Goal: Task Accomplishment & Management: Complete application form

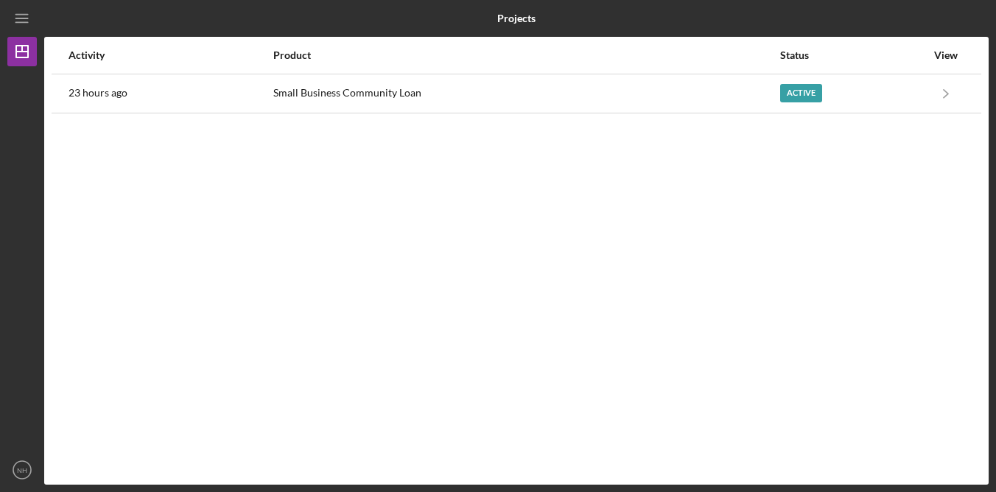
click at [347, 225] on div "Activity Product Status View 23 hours ago Small Business Community Loan Active …" at bounding box center [516, 261] width 945 height 448
click at [18, 482] on icon "NH" at bounding box center [21, 470] width 29 height 37
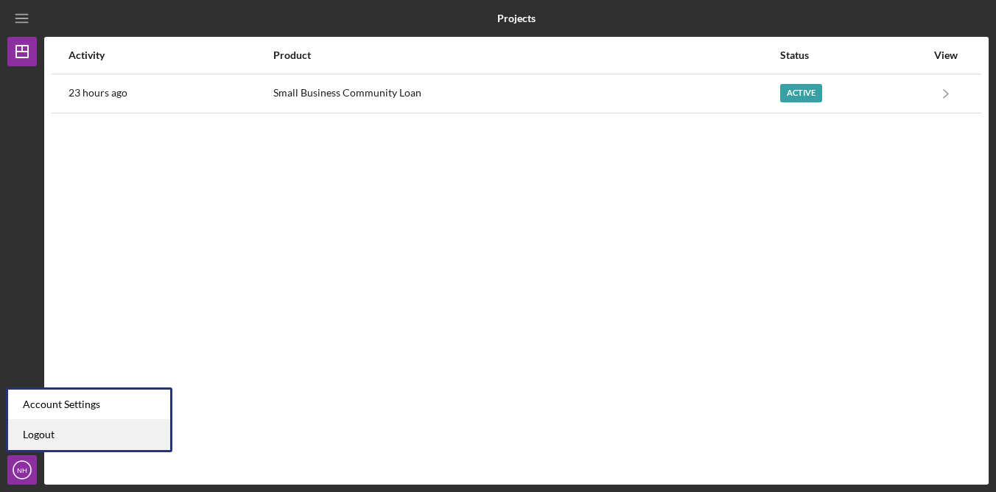
click at [78, 444] on link "Logout" at bounding box center [89, 435] width 162 height 30
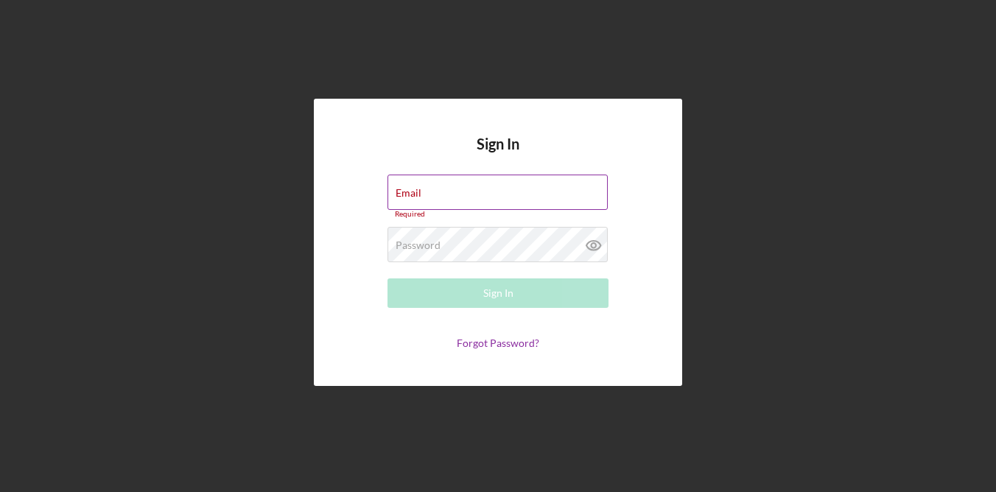
type input "[EMAIL_ADDRESS][DOMAIN_NAME]"
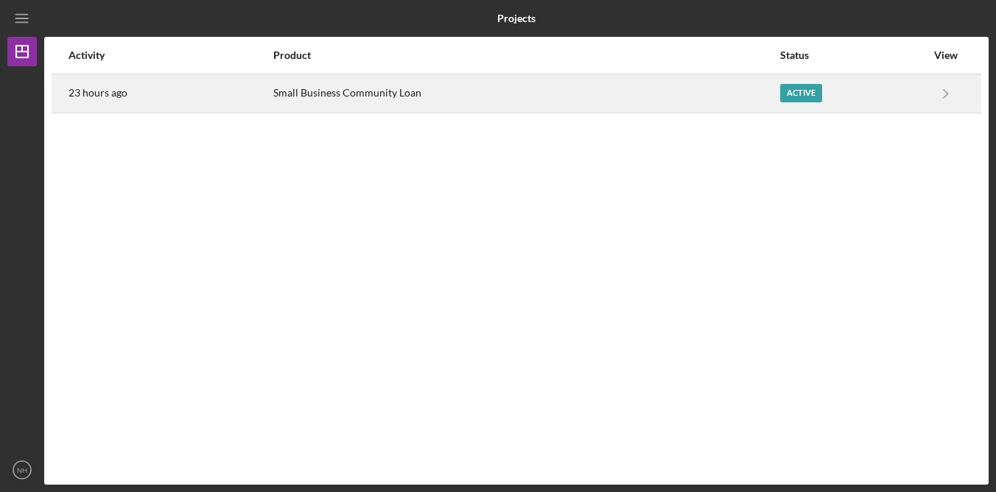
click at [131, 94] on div "23 hours ago" at bounding box center [170, 93] width 203 height 37
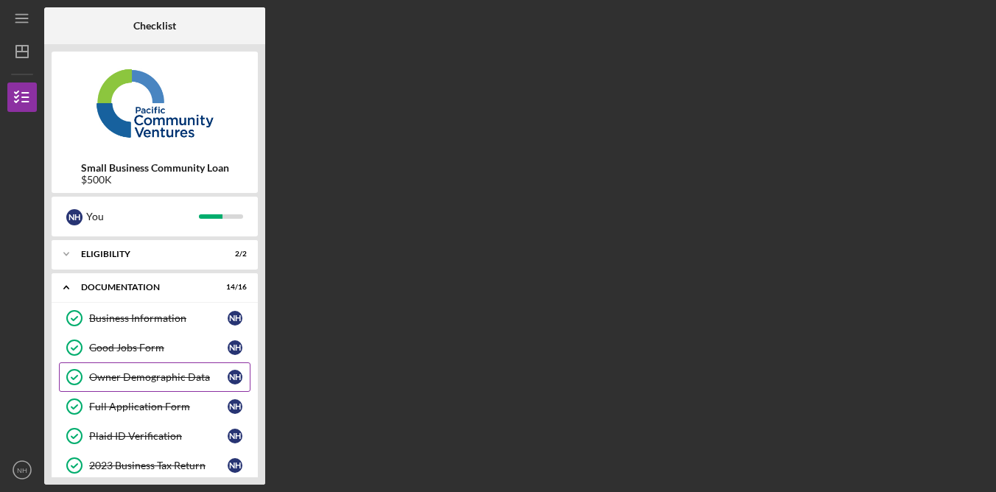
scroll to position [379, 0]
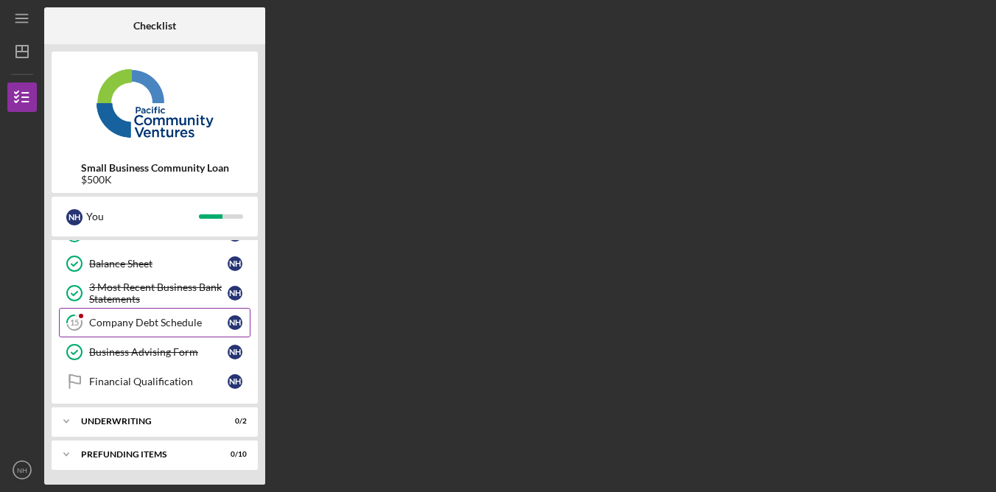
click at [190, 321] on div "Company Debt Schedule" at bounding box center [158, 323] width 139 height 12
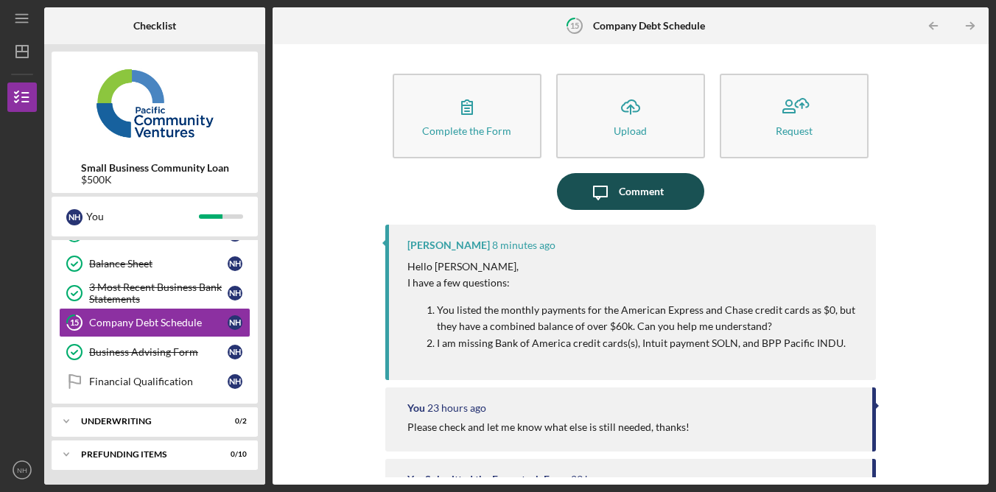
click at [660, 186] on div "Comment" at bounding box center [641, 191] width 45 height 37
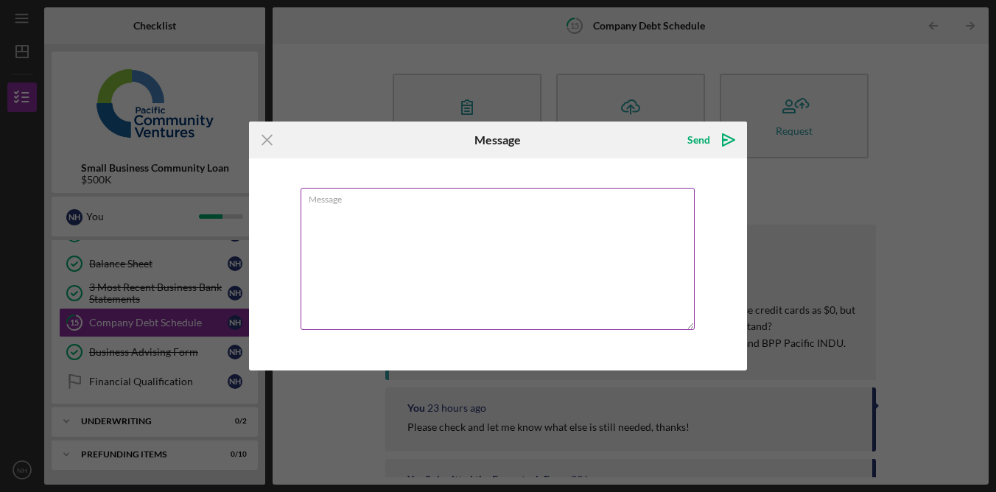
click at [574, 262] on textarea "Message" at bounding box center [498, 259] width 394 height 142
type textarea "q"
type textarea "Tho"
click at [265, 137] on icon "Icon/Menu Close" at bounding box center [267, 140] width 37 height 37
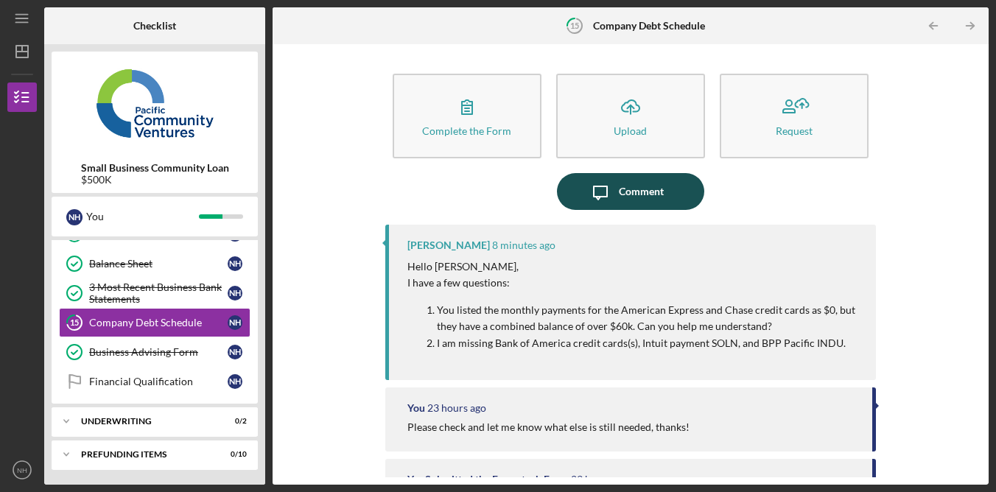
click at [665, 189] on button "Icon/Message Comment" at bounding box center [630, 191] width 147 height 37
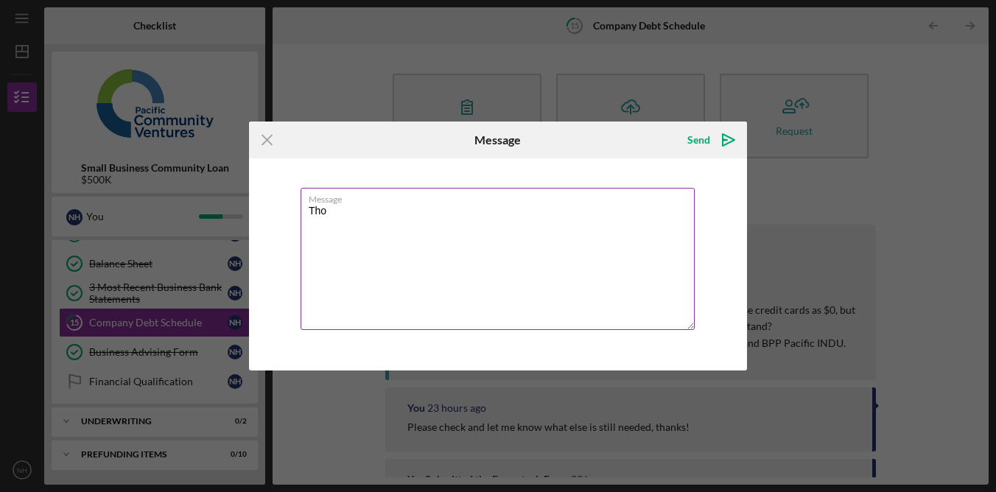
click at [546, 270] on textarea "Tho" at bounding box center [498, 259] width 394 height 142
drag, startPoint x: 476, startPoint y: 256, endPoint x: 168, endPoint y: 176, distance: 318.3
click at [168, 177] on div "Icon/Menu Close Message Send Icon/icon-invite-send Message Tho Cancel Send Icon…" at bounding box center [498, 246] width 996 height 492
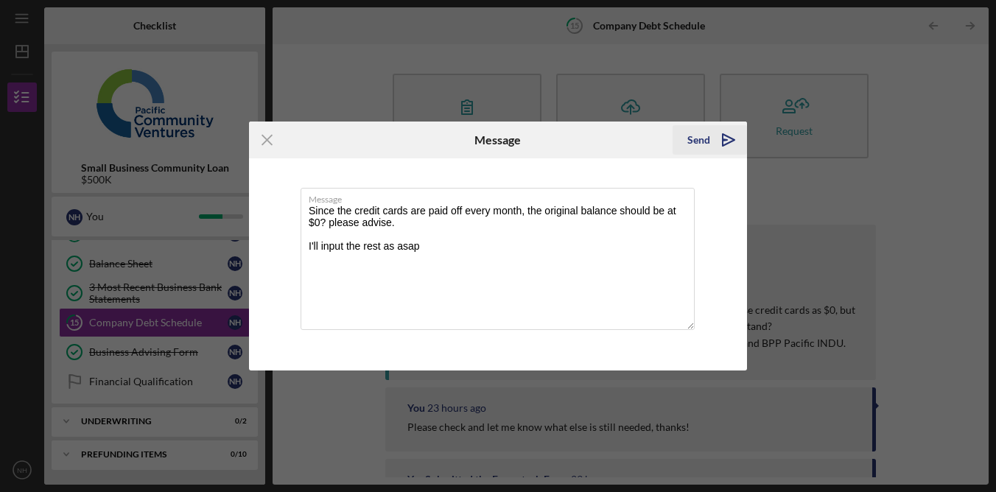
type textarea "Since the credit cards are paid off every month, the original balance should be…"
click at [715, 136] on icon "Icon/icon-invite-send" at bounding box center [728, 140] width 37 height 37
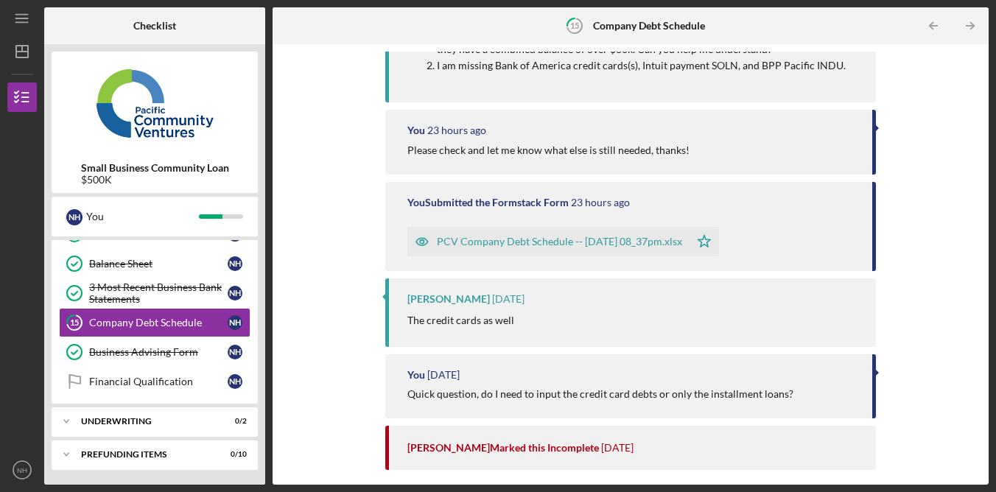
click at [962, 243] on div "Complete the Form Form Icon/Upload Upload Request Icon/Message Comment You 12 m…" at bounding box center [630, 265] width 701 height 426
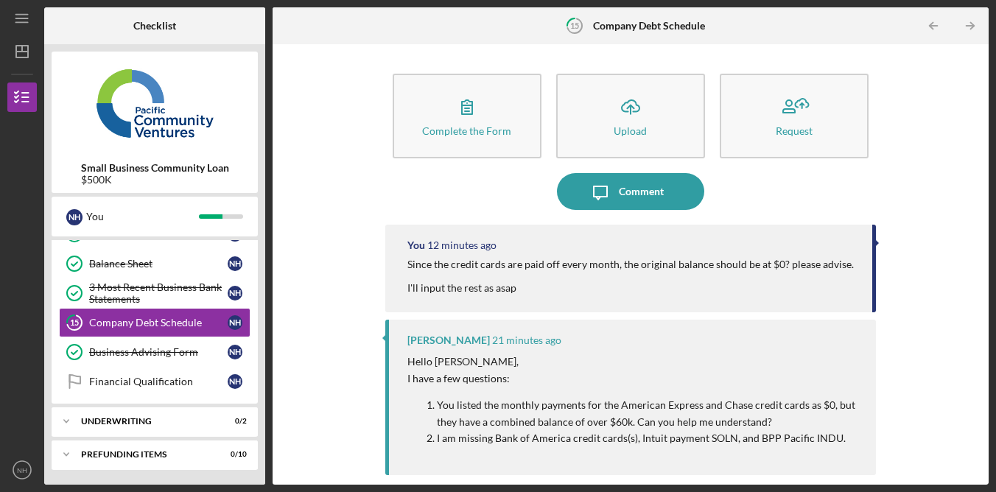
click at [945, 96] on div "Complete the Form Form Icon/Upload Upload Request Icon/Message Comment You 12 m…" at bounding box center [630, 265] width 701 height 426
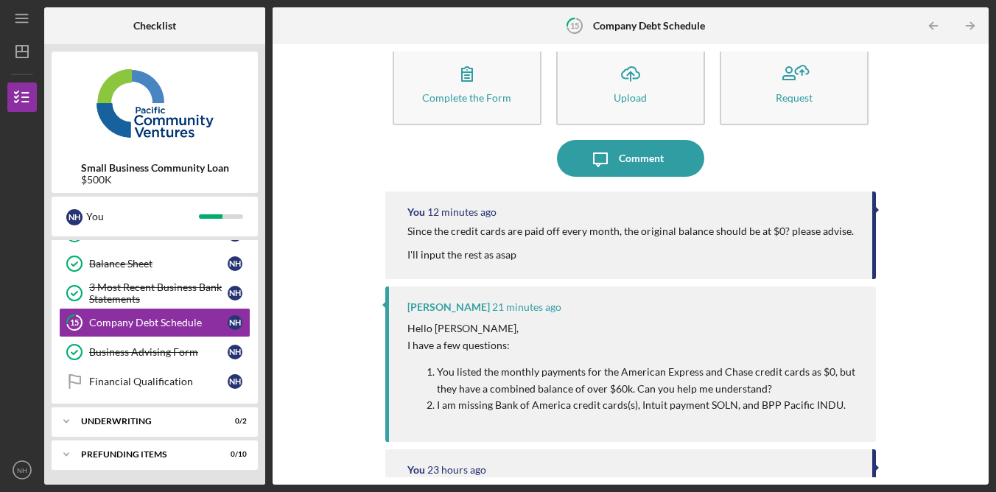
scroll to position [38, 0]
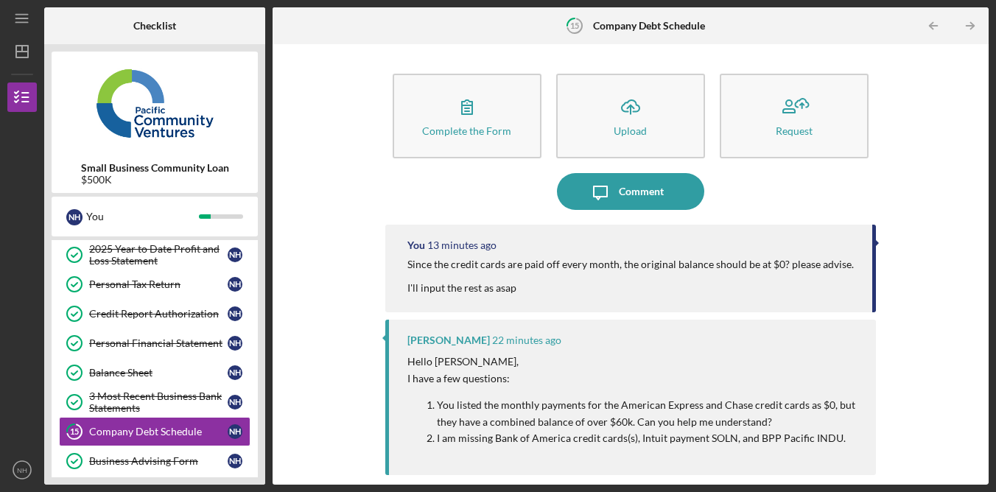
scroll to position [330, 0]
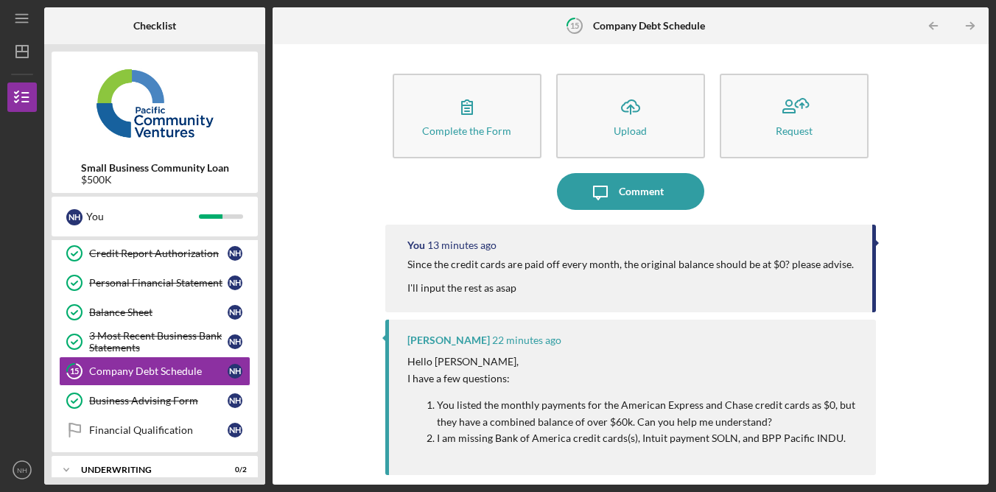
click at [939, 237] on div "Complete the Form Form Icon/Upload Upload Request Icon/Message Comment You 13 m…" at bounding box center [630, 265] width 701 height 426
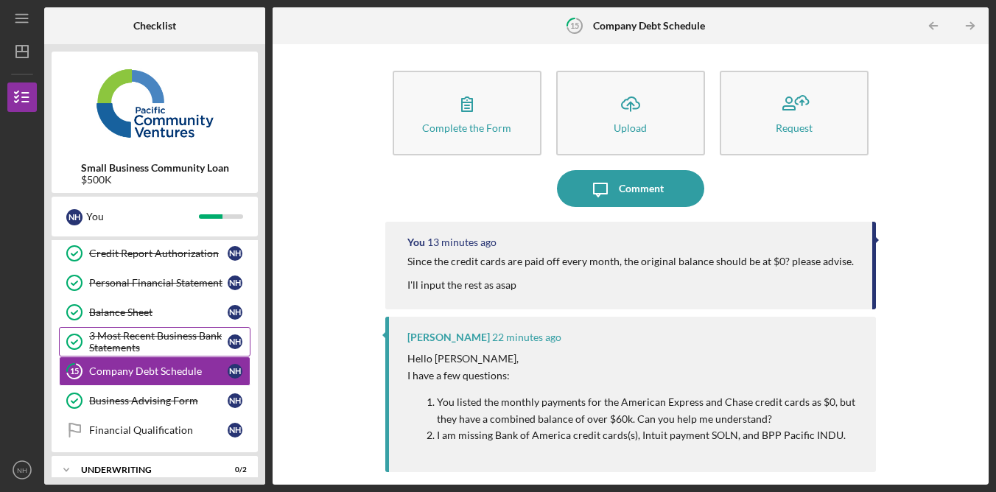
click at [192, 338] on div "3 Most Recent Business Bank Statements" at bounding box center [158, 342] width 139 height 24
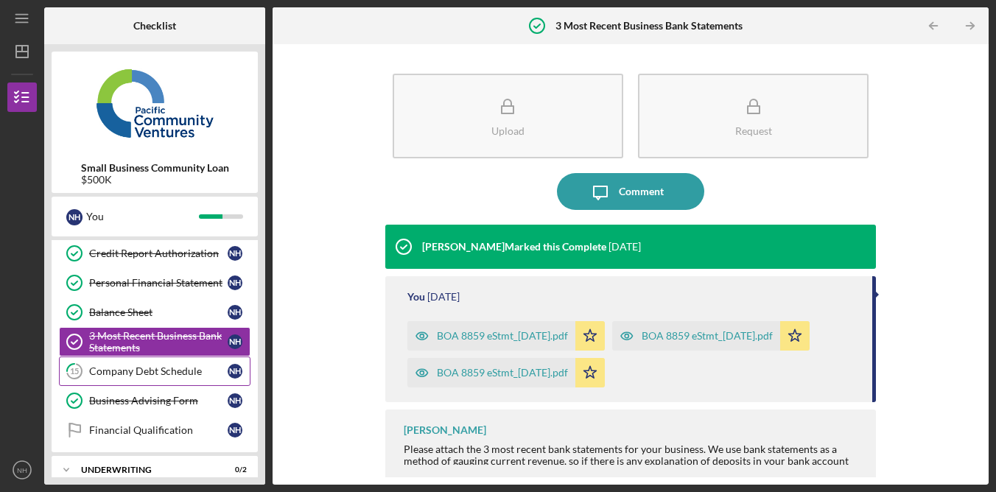
click at [192, 368] on div "Company Debt Schedule" at bounding box center [158, 371] width 139 height 12
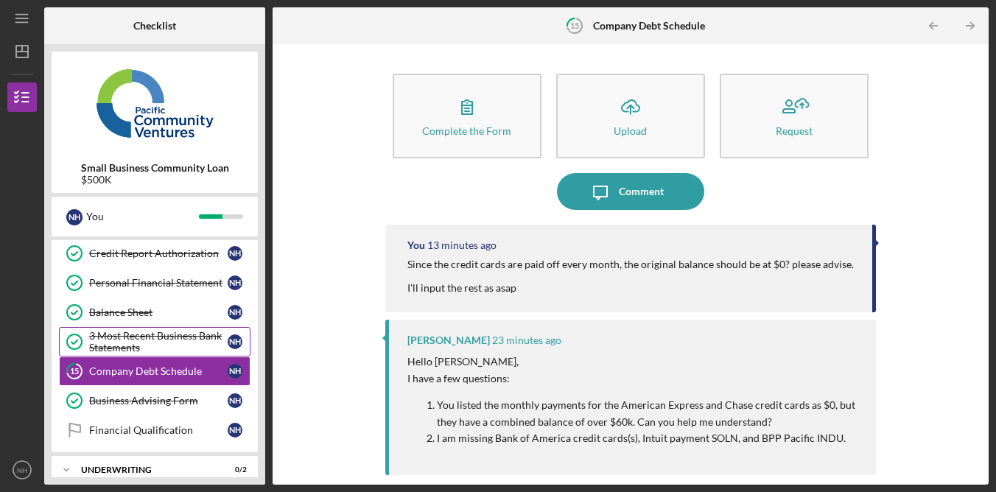
click at [197, 347] on div "3 Most Recent Business Bank Statements" at bounding box center [158, 342] width 139 height 24
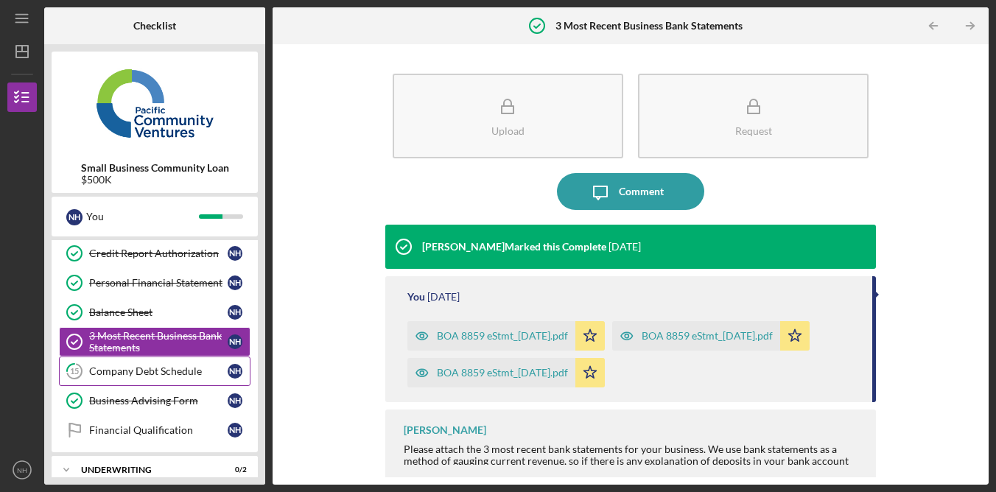
click at [196, 369] on div "Company Debt Schedule" at bounding box center [158, 371] width 139 height 12
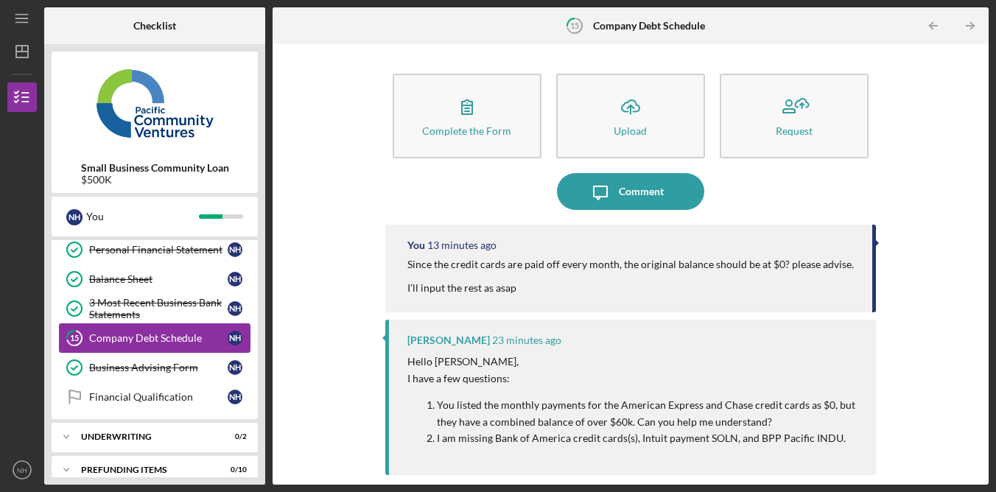
scroll to position [379, 0]
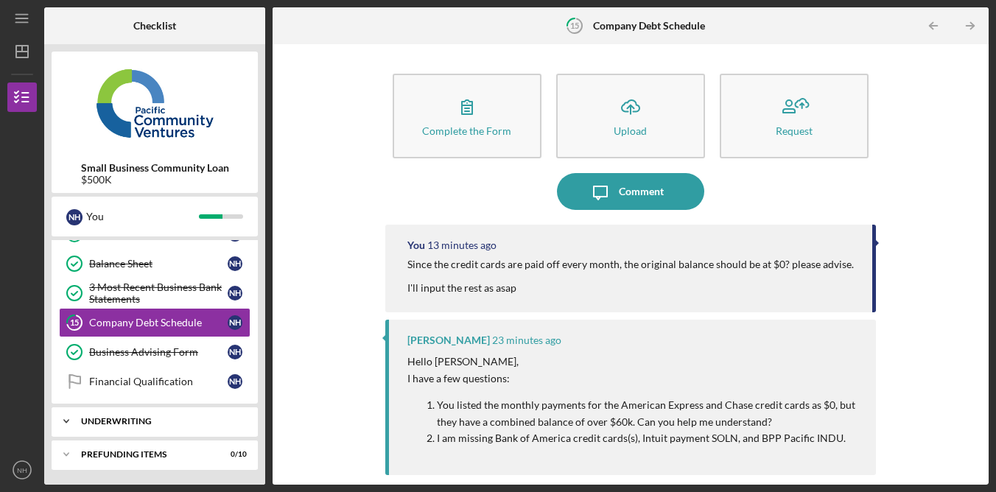
click at [213, 416] on div "Icon/Expander Underwriting 0 / 2" at bounding box center [155, 421] width 206 height 29
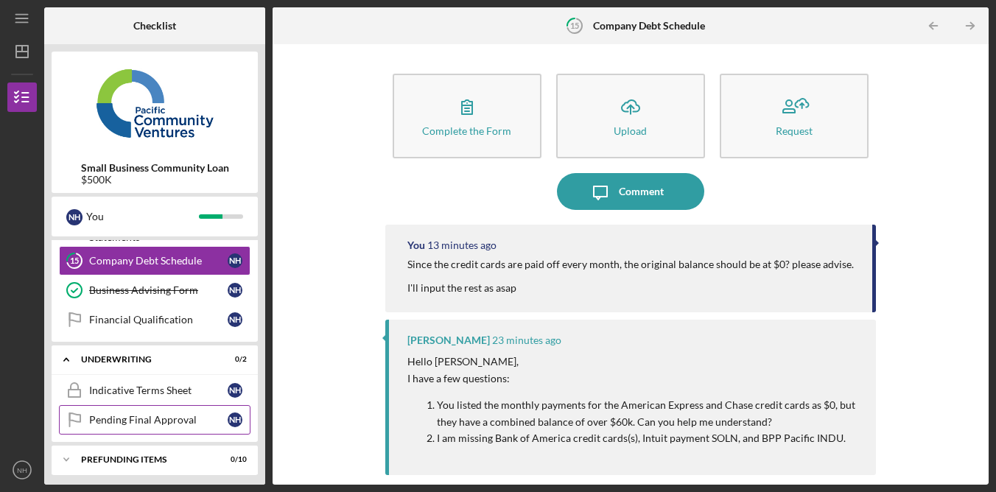
scroll to position [414, 0]
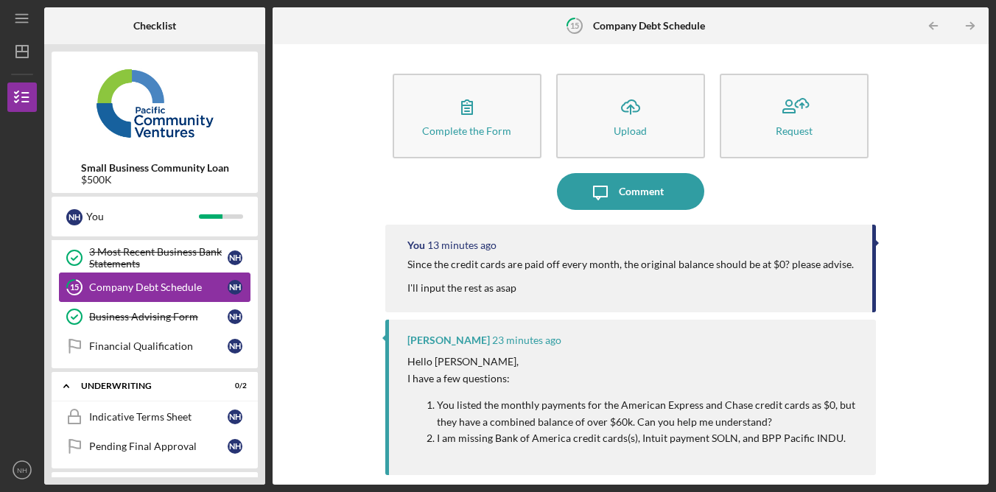
click at [211, 287] on div "Company Debt Schedule" at bounding box center [158, 287] width 139 height 12
drag, startPoint x: 966, startPoint y: 177, endPoint x: 970, endPoint y: 157, distance: 20.2
click at [965, 177] on div "Complete the Form Form Icon/Upload Upload Request Icon/Message Comment You 13 m…" at bounding box center [630, 265] width 701 height 426
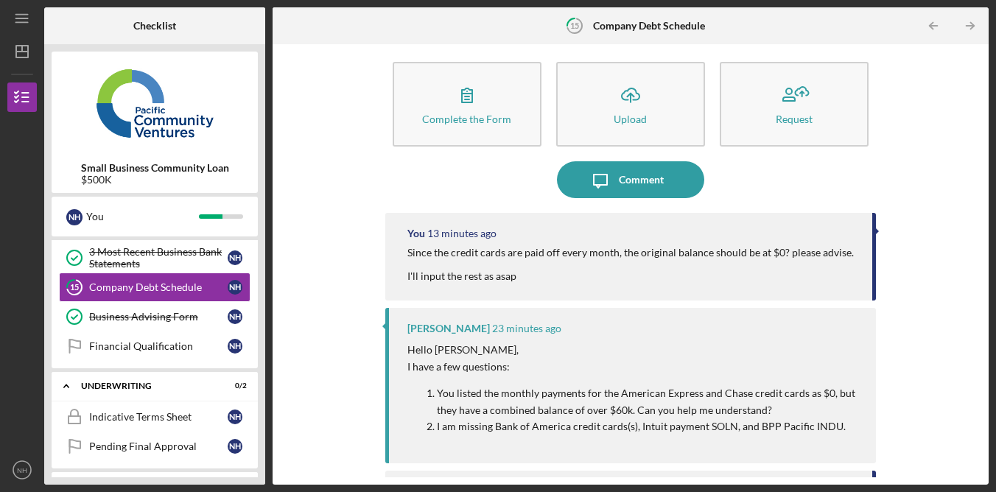
scroll to position [30, 0]
